Goal: Information Seeking & Learning: Learn about a topic

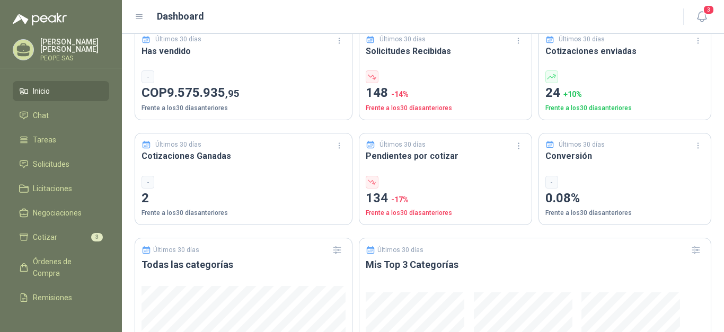
scroll to position [106, 0]
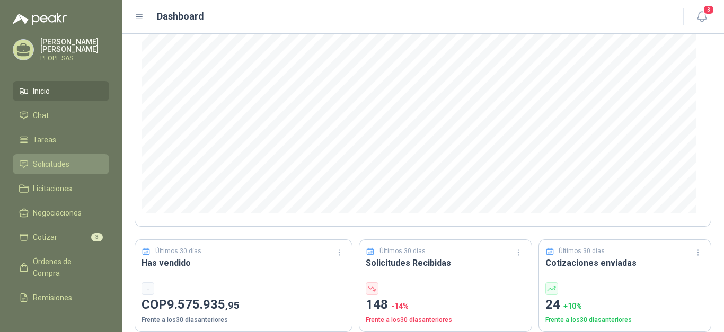
click at [45, 164] on span "Solicitudes" at bounding box center [51, 165] width 37 height 12
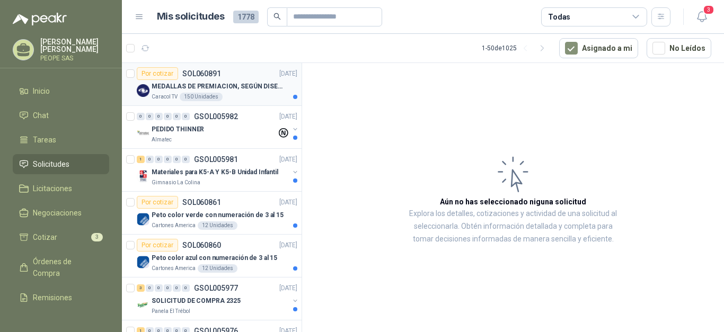
click at [244, 84] on p "MEDALLAS DE PREMIACION, SEGÚN DISEÑO ADJUNTO(ADJUNTAR COTIZACION EN SU FORMATO" at bounding box center [218, 87] width 132 height 10
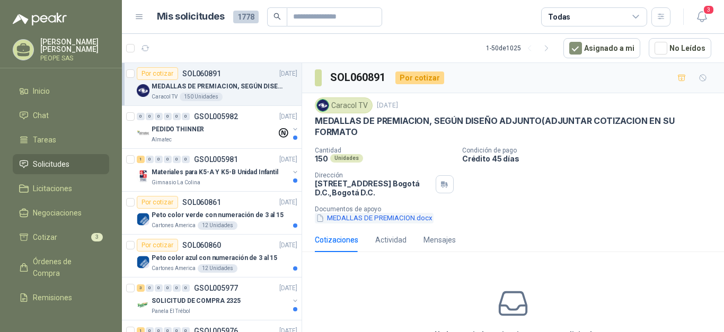
click at [353, 219] on button "MEDALLAS DE PREMIACION.docx" at bounding box center [374, 218] width 119 height 11
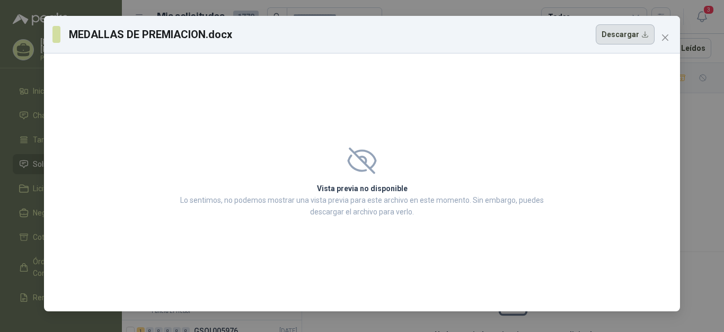
click at [620, 34] on button "Descargar" at bounding box center [625, 34] width 59 height 20
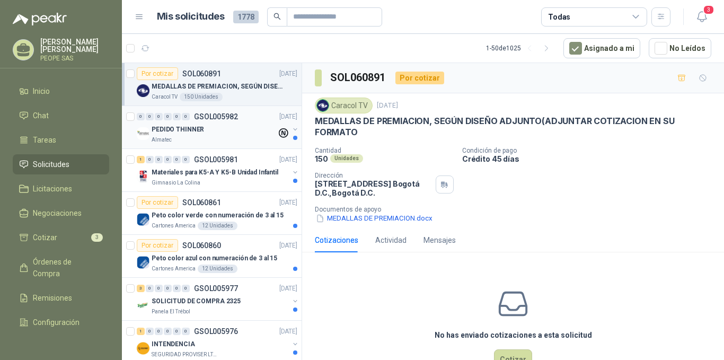
click at [221, 130] on div "PEDIDO THINNER" at bounding box center [214, 129] width 125 height 13
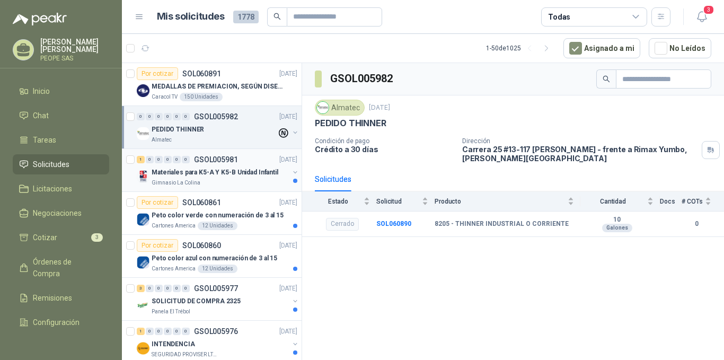
click at [228, 169] on p "Materiales para K5-A Y K5-B Unidad Infantil" at bounding box center [215, 173] width 127 height 10
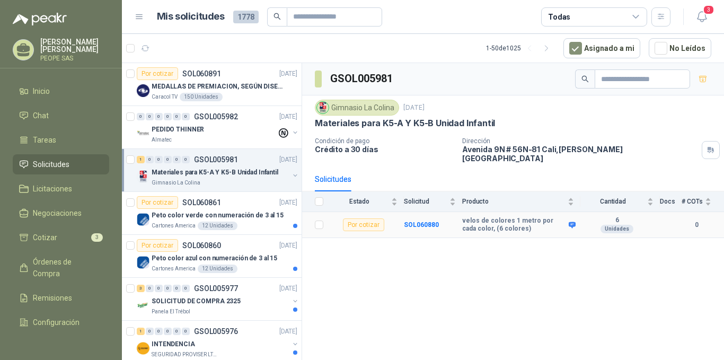
click at [572, 221] on icon at bounding box center [572, 225] width 8 height 8
click at [494, 218] on b "velos de colores 1 metro por cada color, (6 colores)" at bounding box center [514, 225] width 104 height 16
click at [656, 219] on td "6 Unidades" at bounding box center [621, 225] width 80 height 26
click at [210, 209] on div "Peto color verde con numeración de 3 al 15" at bounding box center [225, 215] width 146 height 13
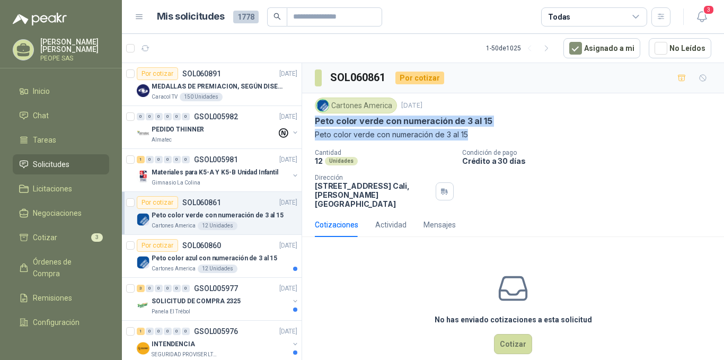
drag, startPoint x: 318, startPoint y: 120, endPoint x: 482, endPoint y: 133, distance: 164.9
click at [482, 133] on div "Cartones America [DATE] Peto color verde con numeración de 3 al 15 Peto color v…" at bounding box center [513, 119] width 397 height 43
copy div "Peto color verde con numeración de 3 al 15 Peto color verde con numeración de 3…"
click at [192, 120] on div "0 0 0 0 0 0 GSOL005982 [DATE]" at bounding box center [218, 116] width 163 height 13
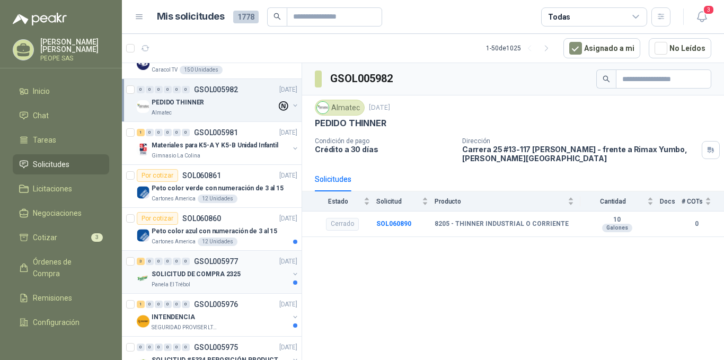
scroll to position [53, 0]
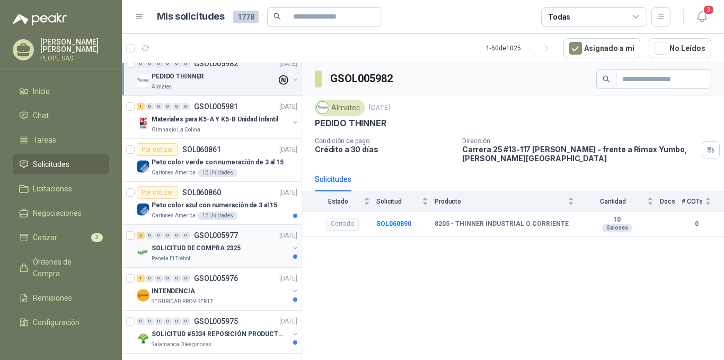
click at [209, 250] on p "SOLICITUD DE COMPRA 2325" at bounding box center [196, 248] width 89 height 10
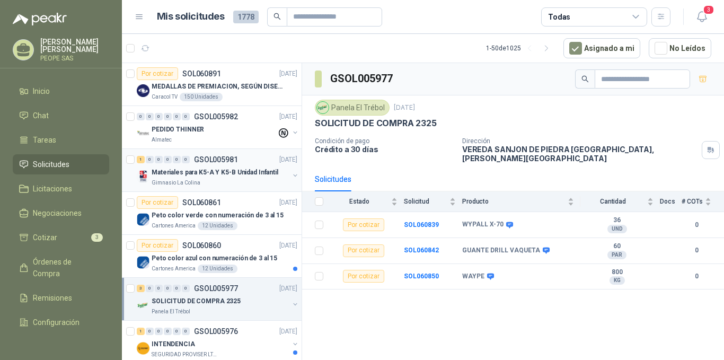
click at [208, 170] on p "Materiales para K5-A Y K5-B Unidad Infantil" at bounding box center [215, 173] width 127 height 10
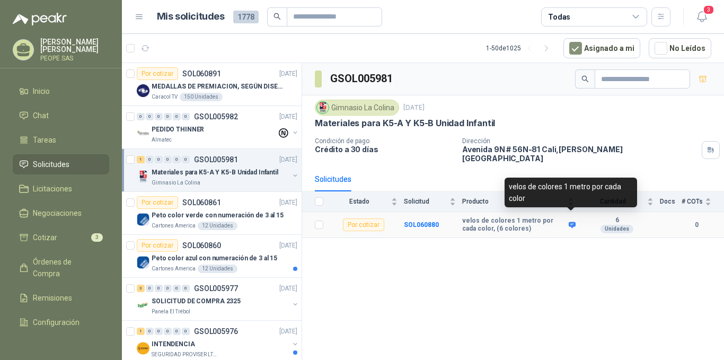
click at [572, 221] on icon at bounding box center [572, 225] width 8 height 8
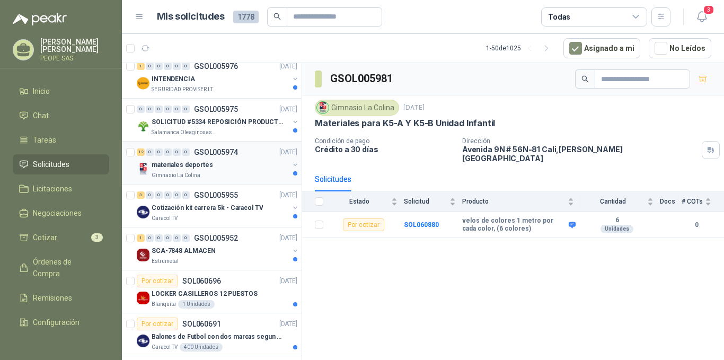
scroll to position [318, 0]
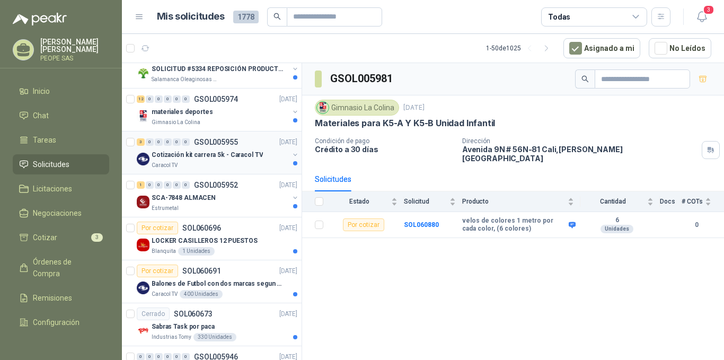
click at [210, 152] on p "Cotización kit carrera 5k - Caracol TV" at bounding box center [207, 155] width 111 height 10
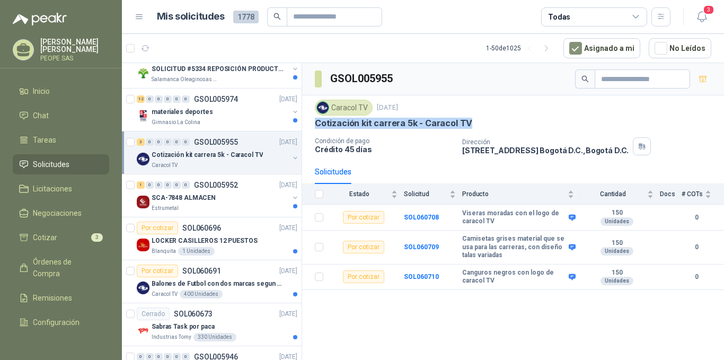
drag, startPoint x: 446, startPoint y: 124, endPoint x: 317, endPoint y: 124, distance: 129.9
click at [317, 124] on p "Cotización kit carrera 5k - Caracol TV" at bounding box center [393, 123] width 157 height 11
copy p "Cotización kit carrera 5k - Caracol TV"
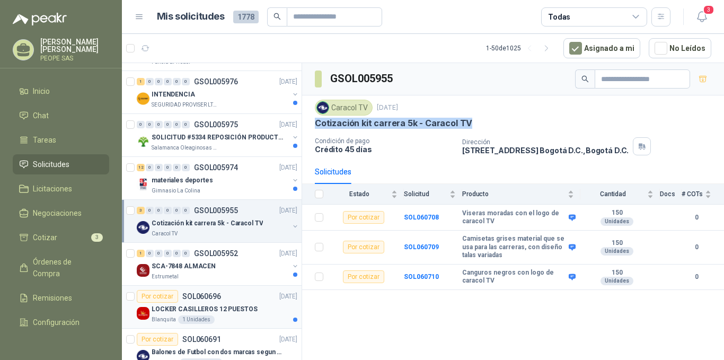
scroll to position [265, 0]
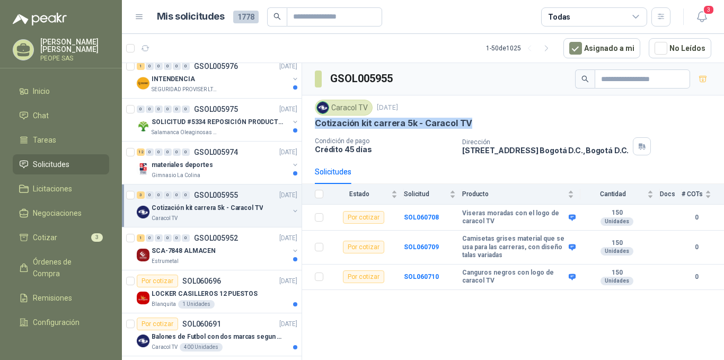
click at [191, 208] on p "Cotización kit carrera 5k - Caracol TV" at bounding box center [207, 208] width 111 height 10
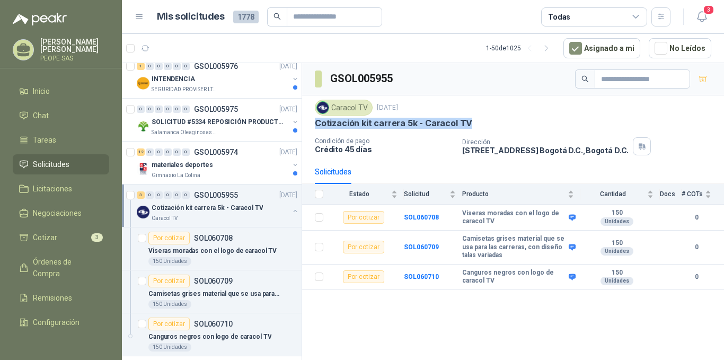
click at [191, 208] on p "Cotización kit carrera 5k - Caracol TV" at bounding box center [207, 208] width 111 height 10
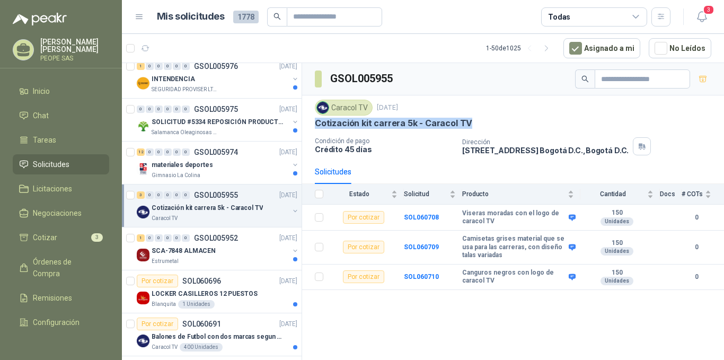
click at [191, 208] on p "Cotización kit carrera 5k - Caracol TV" at bounding box center [207, 208] width 111 height 10
click at [364, 124] on p "Cotización kit carrera 5k - Caracol TV" at bounding box center [393, 123] width 157 height 11
click at [199, 212] on p "Cotización kit carrera 5k - Caracol TV" at bounding box center [207, 208] width 111 height 10
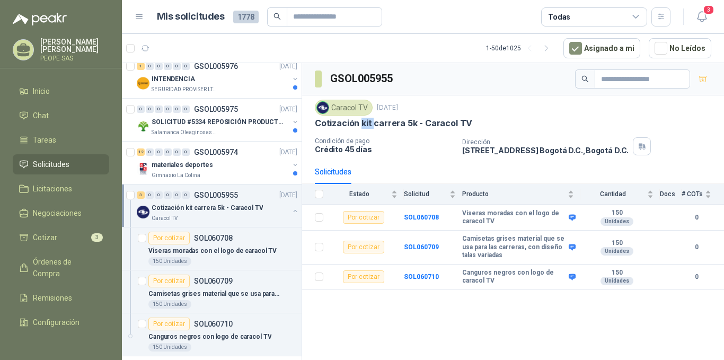
click at [199, 212] on p "Cotización kit carrera 5k - Caracol TV" at bounding box center [207, 208] width 111 height 10
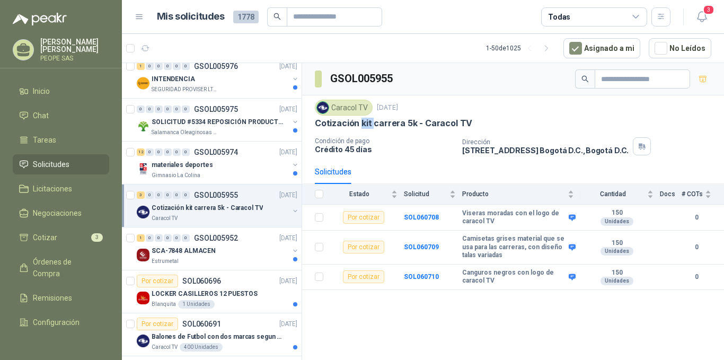
click at [199, 212] on p "Cotización kit carrera 5k - Caracol TV" at bounding box center [207, 208] width 111 height 10
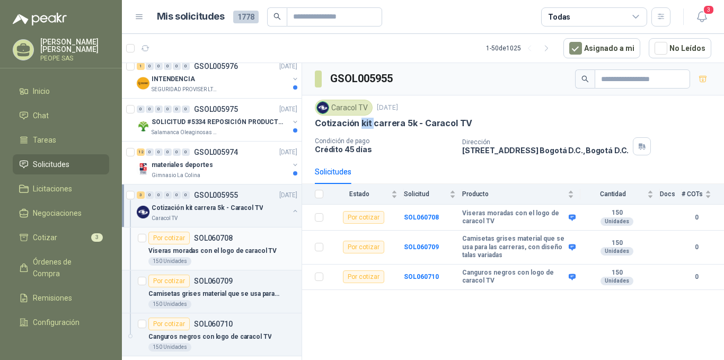
click at [221, 251] on p "Viseras moradas con el logo de caracol TV" at bounding box center [212, 251] width 128 height 10
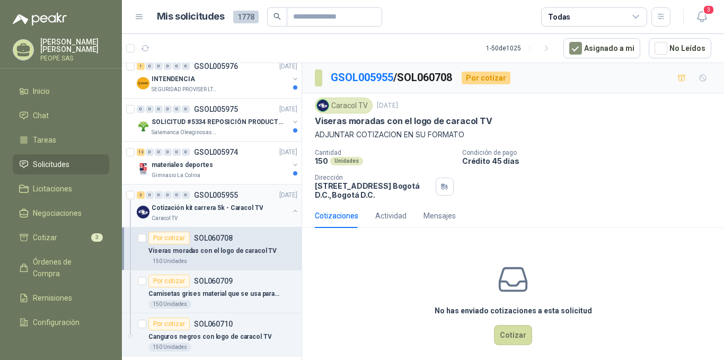
click at [196, 210] on p "Cotización kit carrera 5k - Caracol TV" at bounding box center [207, 208] width 111 height 10
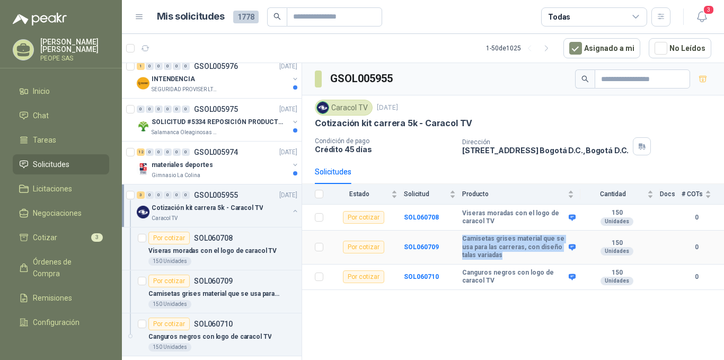
drag, startPoint x: 500, startPoint y: 257, endPoint x: 463, endPoint y: 239, distance: 41.7
click at [463, 239] on b "Camisetas grises material que se usa para las carreras, con diseño talas variad…" at bounding box center [514, 247] width 104 height 25
copy b "Camisetas grises material que se usa para las carreras, con diseño talas variad…"
drag, startPoint x: 351, startPoint y: 108, endPoint x: 388, endPoint y: 125, distance: 40.6
click at [353, 109] on div "Caracol TV" at bounding box center [344, 108] width 58 height 16
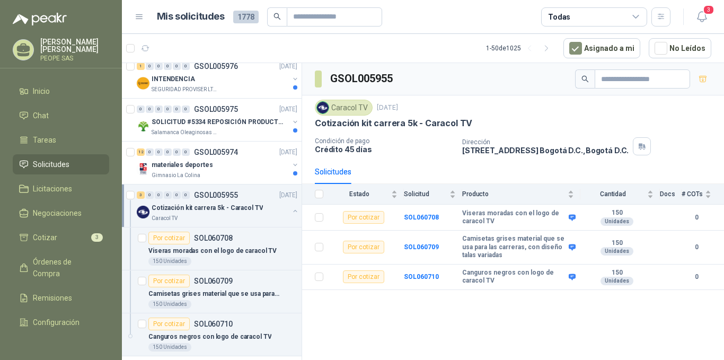
click at [389, 125] on p "Cotización kit carrera 5k - Caracol TV" at bounding box center [393, 123] width 157 height 11
drag, startPoint x: 498, startPoint y: 256, endPoint x: 462, endPoint y: 241, distance: 38.8
click at [462, 241] on b "Camisetas grises material que se usa para las carreras, con diseño talas variad…" at bounding box center [514, 247] width 104 height 25
copy b "Camisetas grises material que se usa para las carreras, con diseño talas variada"
